Goal: Task Accomplishment & Management: Use online tool/utility

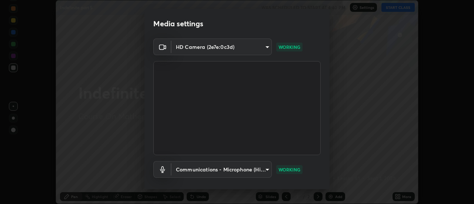
scroll to position [39, 0]
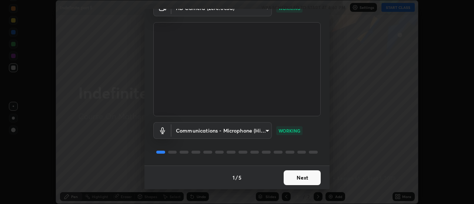
click at [297, 176] on button "Next" at bounding box center [302, 177] width 37 height 15
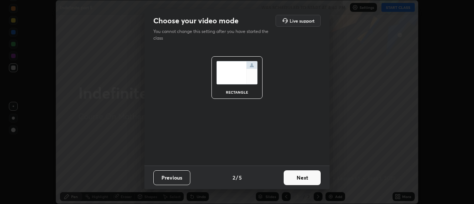
scroll to position [0, 0]
click at [299, 177] on button "Next" at bounding box center [302, 177] width 37 height 15
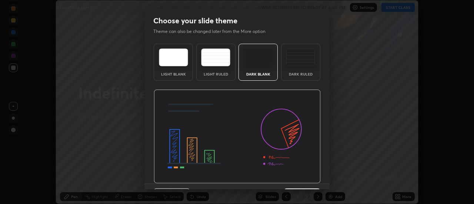
scroll to position [18, 0]
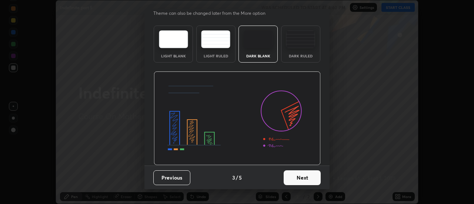
click at [296, 181] on button "Next" at bounding box center [302, 177] width 37 height 15
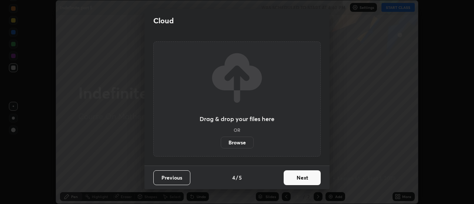
click at [299, 180] on button "Next" at bounding box center [302, 177] width 37 height 15
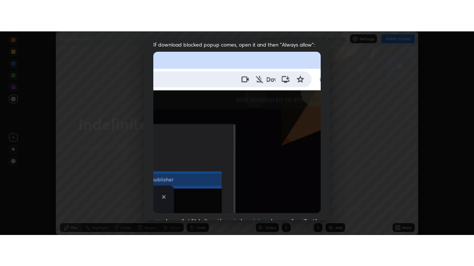
scroll to position [190, 0]
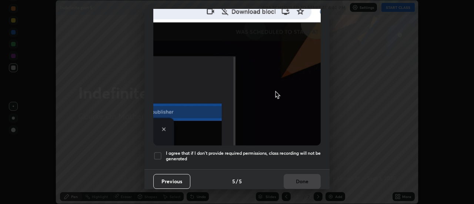
click at [294, 151] on h5 "I agree that if I don't provide required permissions, class recording will not …" at bounding box center [243, 155] width 155 height 11
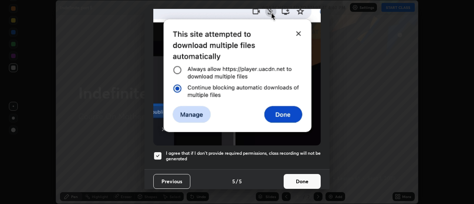
click at [301, 177] on button "Done" at bounding box center [302, 181] width 37 height 15
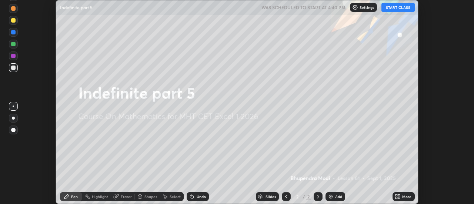
click at [396, 194] on icon at bounding box center [396, 195] width 2 height 2
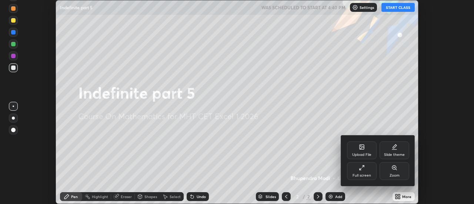
click at [352, 170] on div "Full screen" at bounding box center [362, 171] width 30 height 18
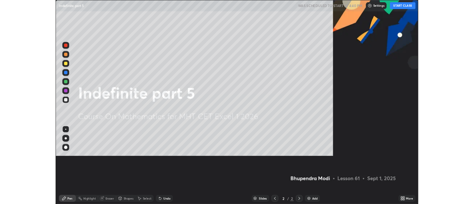
scroll to position [266, 474]
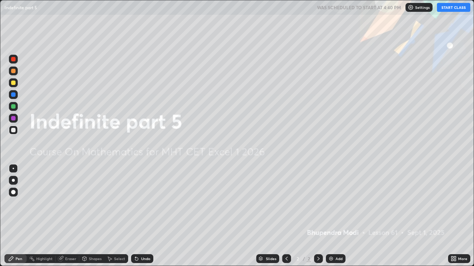
click at [445, 9] on button "START CLASS" at bounding box center [453, 7] width 33 height 9
click at [331, 204] on img at bounding box center [331, 259] width 6 height 6
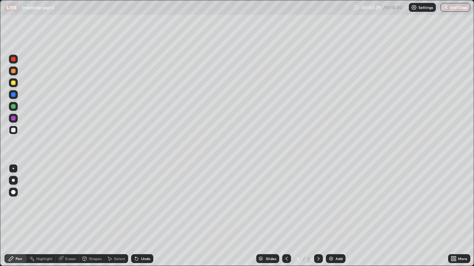
click at [151, 204] on div "Undo" at bounding box center [142, 259] width 22 height 9
click at [149, 204] on div "Undo" at bounding box center [145, 259] width 9 height 4
click at [148, 204] on div "Undo" at bounding box center [145, 259] width 9 height 4
click at [67, 204] on div "Eraser" at bounding box center [70, 259] width 11 height 4
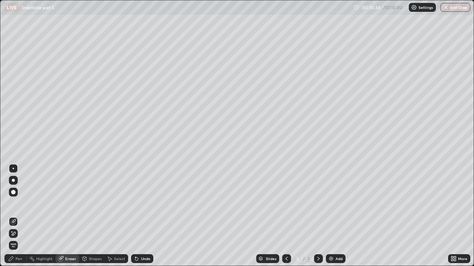
click at [13, 194] on div at bounding box center [13, 192] width 4 height 4
click at [22, 204] on div "Pen" at bounding box center [15, 259] width 22 height 9
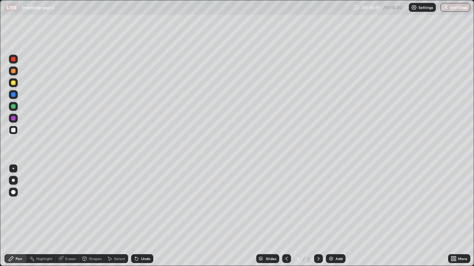
click at [331, 204] on img at bounding box center [331, 259] width 6 height 6
click at [143, 204] on div "Undo" at bounding box center [145, 259] width 9 height 4
click at [142, 204] on div "Undo" at bounding box center [145, 259] width 9 height 4
click at [143, 204] on div "Undo" at bounding box center [145, 259] width 9 height 4
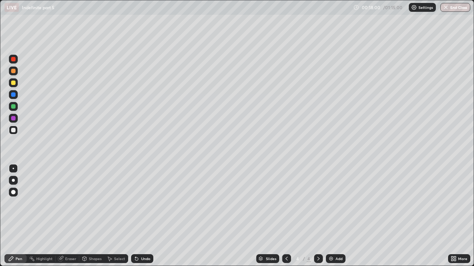
click at [146, 204] on div "Undo" at bounding box center [145, 259] width 9 height 4
click at [145, 204] on div "Undo" at bounding box center [142, 259] width 22 height 9
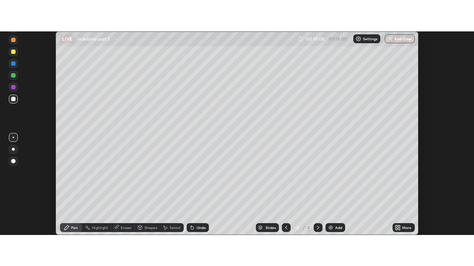
scroll to position [36809, 36540]
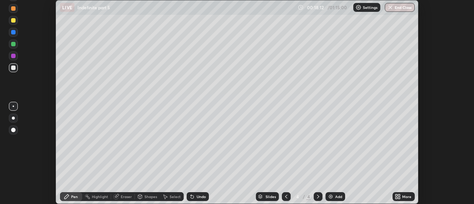
click at [392, 197] on div "More" at bounding box center [403, 196] width 22 height 9
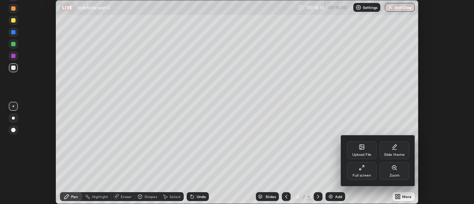
click at [354, 172] on div "Full screen" at bounding box center [362, 171] width 30 height 18
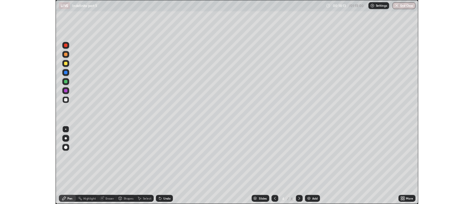
scroll to position [266, 474]
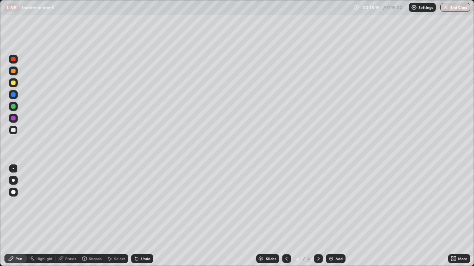
click at [69, 204] on div "Eraser" at bounding box center [70, 259] width 11 height 4
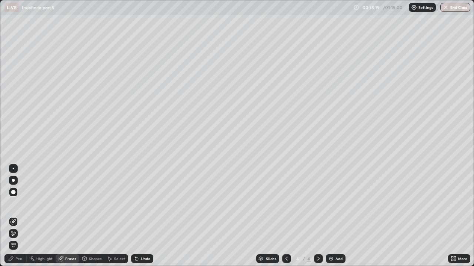
click at [20, 204] on div "Pen" at bounding box center [15, 259] width 22 height 9
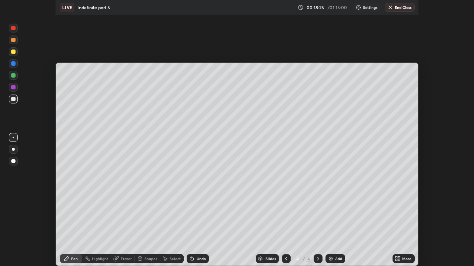
scroll to position [36809, 36540]
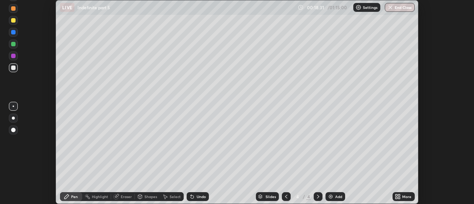
click at [400, 198] on icon at bounding box center [399, 198] width 2 height 2
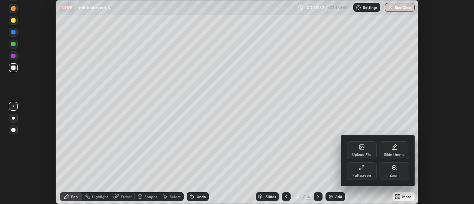
click at [358, 169] on div "Full screen" at bounding box center [362, 171] width 30 height 18
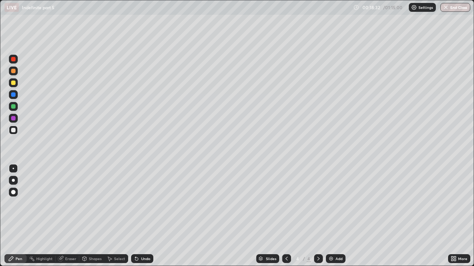
scroll to position [266, 474]
click at [147, 204] on div "Undo" at bounding box center [145, 259] width 9 height 4
click at [329, 204] on img at bounding box center [331, 259] width 6 height 6
click at [150, 204] on div "Undo" at bounding box center [142, 259] width 22 height 9
click at [148, 204] on div "Undo" at bounding box center [145, 259] width 9 height 4
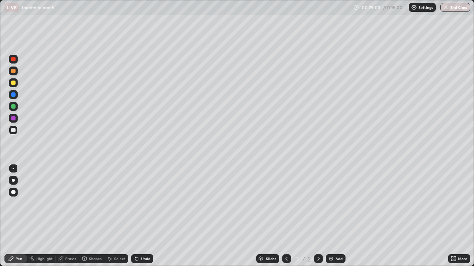
click at [148, 204] on div "Undo" at bounding box center [145, 259] width 9 height 4
click at [135, 204] on icon at bounding box center [136, 259] width 3 height 3
click at [140, 204] on div "Undo" at bounding box center [142, 259] width 22 height 9
click at [141, 204] on div "Undo" at bounding box center [145, 259] width 9 height 4
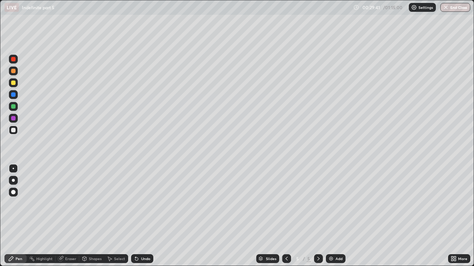
click at [142, 204] on div "Undo" at bounding box center [145, 259] width 9 height 4
click at [139, 204] on div "Undo" at bounding box center [142, 259] width 22 height 9
click at [141, 204] on div "Undo" at bounding box center [145, 259] width 9 height 4
click at [65, 204] on div "Eraser" at bounding box center [70, 259] width 11 height 4
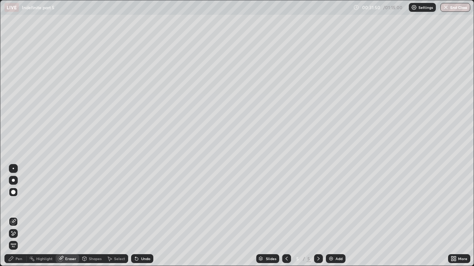
click at [19, 204] on div "Pen" at bounding box center [19, 259] width 7 height 4
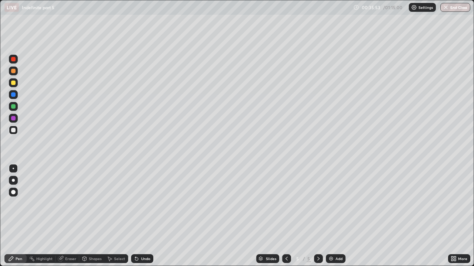
click at [73, 204] on div "Eraser" at bounding box center [70, 259] width 11 height 4
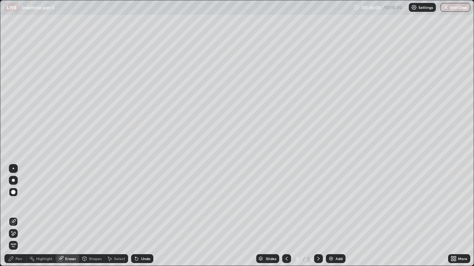
click at [19, 204] on div "Pen" at bounding box center [19, 259] width 7 height 4
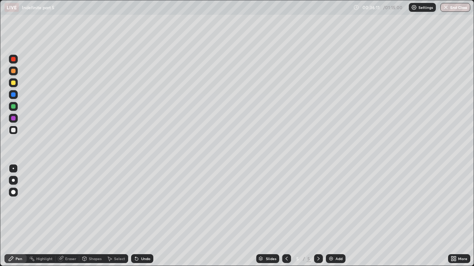
click at [72, 204] on div "Eraser" at bounding box center [70, 259] width 11 height 4
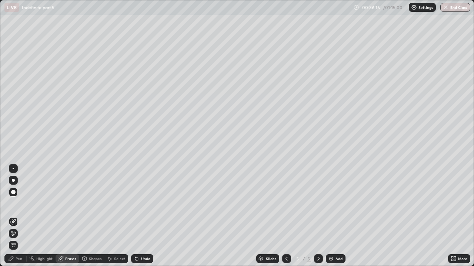
click at [17, 204] on div "Pen" at bounding box center [19, 259] width 7 height 4
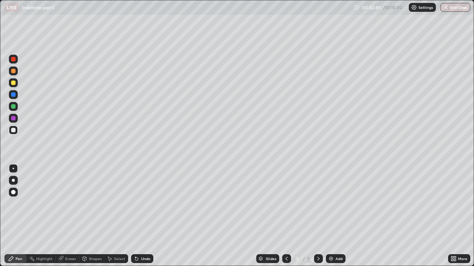
click at [70, 204] on div "Eraser" at bounding box center [68, 259] width 24 height 9
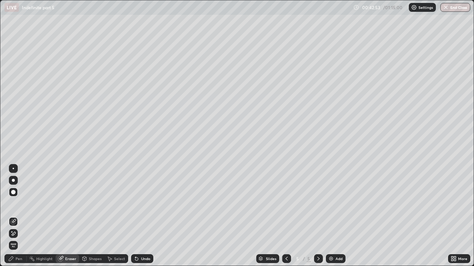
click at [17, 204] on div "Pen" at bounding box center [15, 259] width 22 height 9
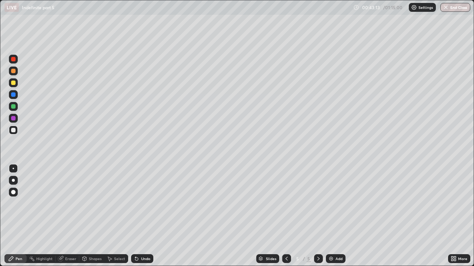
click at [331, 204] on img at bounding box center [331, 259] width 6 height 6
click at [286, 204] on icon at bounding box center [287, 259] width 6 height 6
click at [319, 204] on icon at bounding box center [318, 259] width 6 height 6
click at [146, 204] on div "Undo" at bounding box center [145, 259] width 9 height 4
click at [286, 204] on icon at bounding box center [287, 259] width 6 height 6
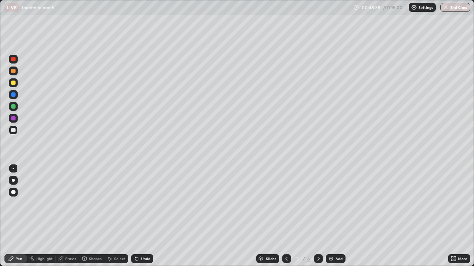
click at [318, 204] on icon at bounding box center [318, 259] width 6 height 6
click at [140, 204] on div "Undo" at bounding box center [142, 259] width 22 height 9
click at [145, 204] on div "Undo" at bounding box center [145, 259] width 9 height 4
click at [145, 204] on div "Undo" at bounding box center [142, 259] width 22 height 9
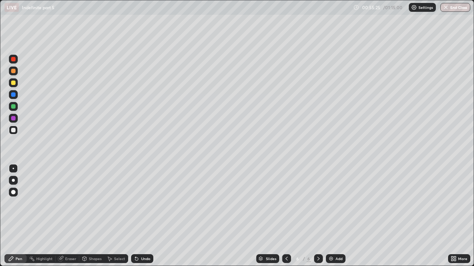
click at [148, 204] on div "Undo" at bounding box center [142, 259] width 22 height 9
click at [141, 204] on div "Undo" at bounding box center [142, 259] width 22 height 9
click at [314, 204] on div at bounding box center [318, 259] width 9 height 15
click at [70, 204] on div "Eraser" at bounding box center [70, 259] width 11 height 4
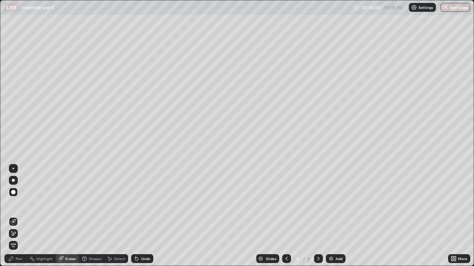
click at [20, 204] on div "Pen" at bounding box center [19, 259] width 7 height 4
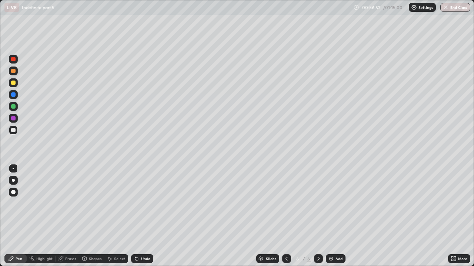
click at [68, 204] on div "Eraser" at bounding box center [70, 259] width 11 height 4
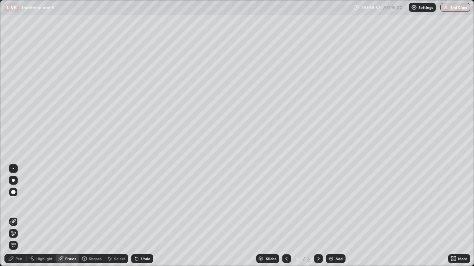
click at [20, 204] on div "Pen" at bounding box center [19, 259] width 7 height 4
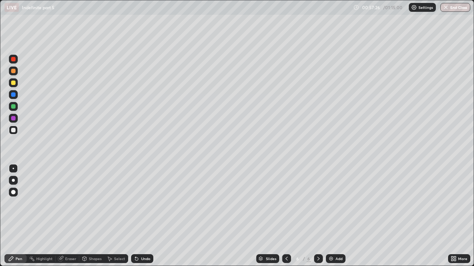
click at [72, 204] on div "Eraser" at bounding box center [70, 259] width 11 height 4
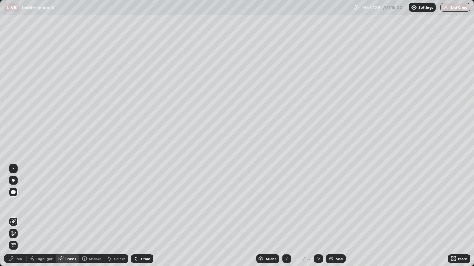
click at [20, 204] on div "Pen" at bounding box center [19, 259] width 7 height 4
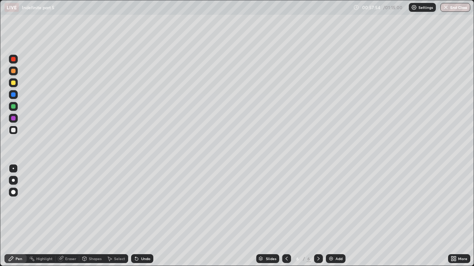
click at [314, 204] on div at bounding box center [318, 259] width 9 height 15
click at [72, 204] on div "Eraser" at bounding box center [70, 259] width 11 height 4
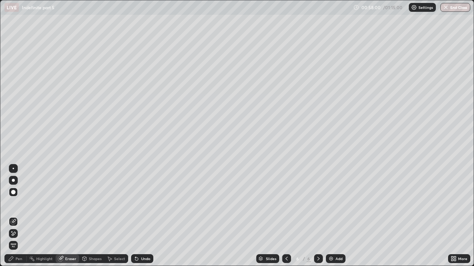
click at [21, 204] on div "Pen" at bounding box center [19, 259] width 7 height 4
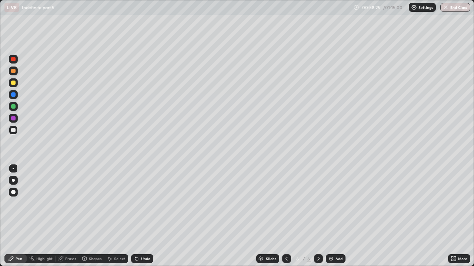
click at [349, 204] on div "Slides 6 / 6 Add" at bounding box center [300, 259] width 295 height 15
click at [371, 204] on div "Slides 6 / 6 Add" at bounding box center [300, 259] width 295 height 15
click at [359, 120] on button "Undo" at bounding box center [369, 121] width 21 height 9
click at [333, 204] on div "Add" at bounding box center [336, 259] width 20 height 9
click at [71, 204] on div "Eraser" at bounding box center [70, 259] width 11 height 4
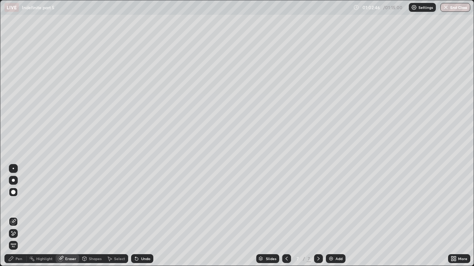
click at [16, 204] on div "Pen" at bounding box center [15, 259] width 22 height 9
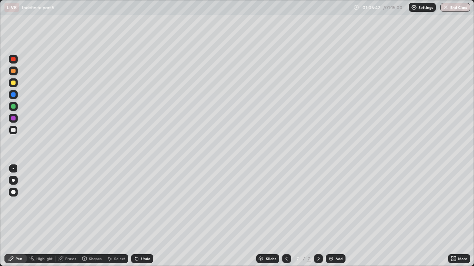
click at [71, 204] on div "Eraser" at bounding box center [70, 259] width 11 height 4
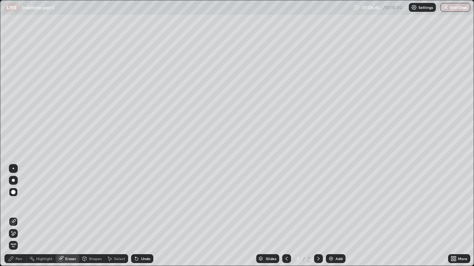
click at [17, 204] on div "Pen" at bounding box center [15, 259] width 22 height 9
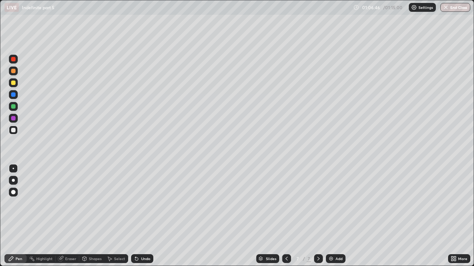
click at [20, 204] on div "Pen" at bounding box center [19, 259] width 7 height 4
click at [454, 6] on button "End Class" at bounding box center [455, 7] width 29 height 9
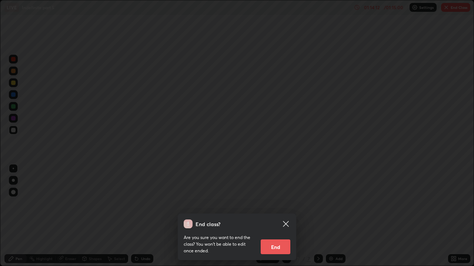
click at [282, 204] on button "End" at bounding box center [276, 247] width 30 height 15
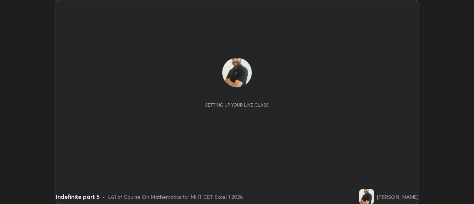
scroll to position [204, 474]
